Goal: Task Accomplishment & Management: Use online tool/utility

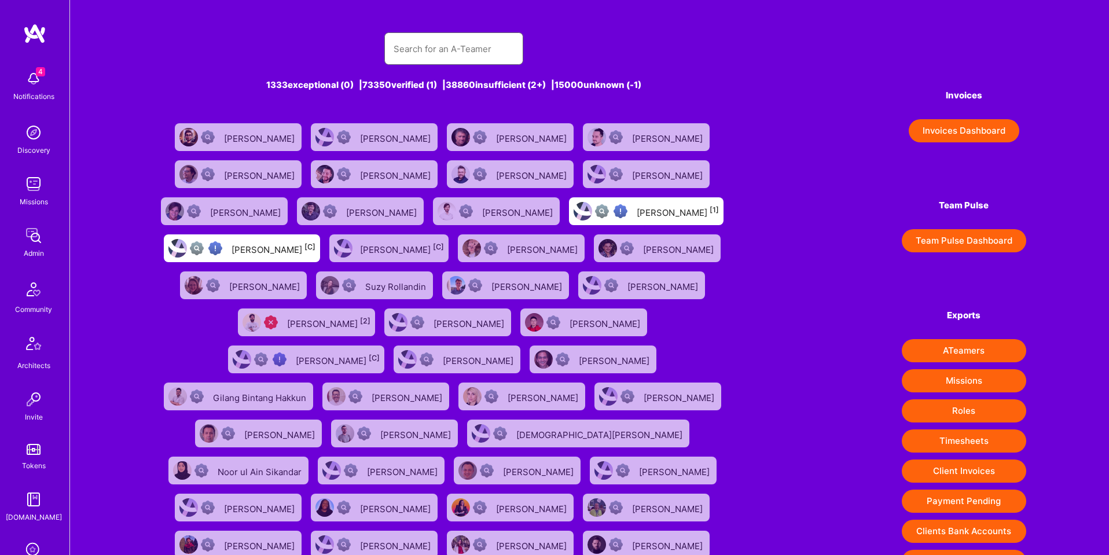
click at [437, 50] on input "text" at bounding box center [454, 49] width 120 height 30
paste input "[EMAIL_ADDRESS][DOMAIN_NAME]"
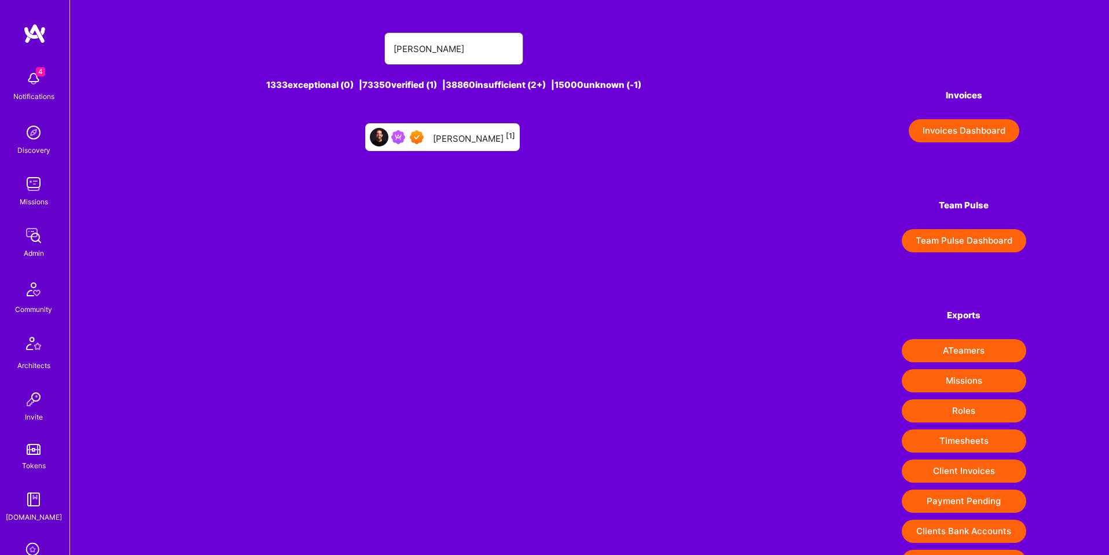
type input "[PERSON_NAME]"
click at [475, 132] on div "[PERSON_NAME] [1]" at bounding box center [474, 136] width 82 height 15
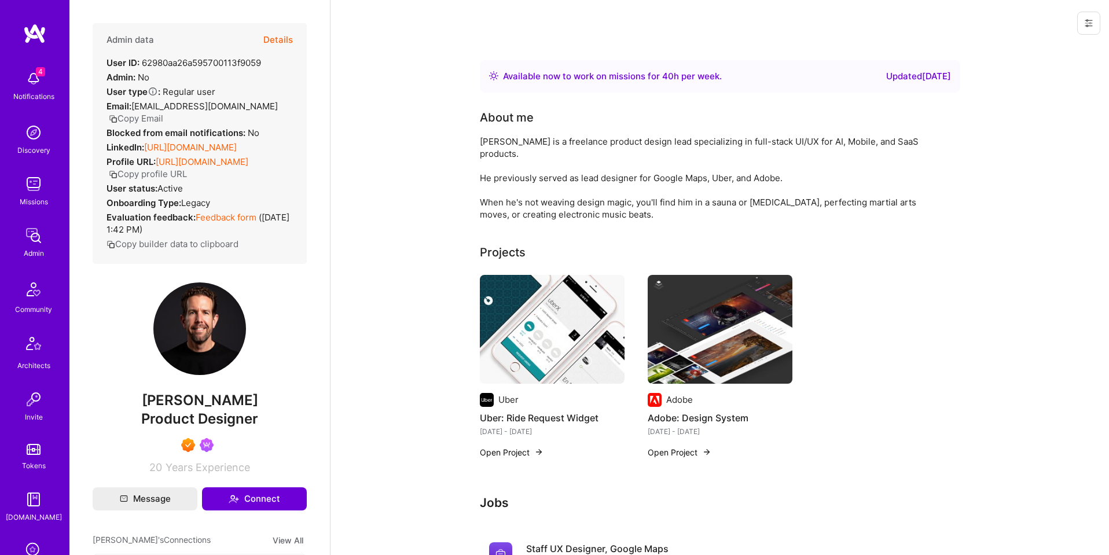
click at [163, 112] on button "Copy Email" at bounding box center [136, 118] width 54 height 12
click at [1090, 25] on icon at bounding box center [1088, 23] width 9 height 9
click at [1072, 47] on button "Login as Mark" at bounding box center [1047, 50] width 107 height 30
